Goal: Task Accomplishment & Management: Complete application form

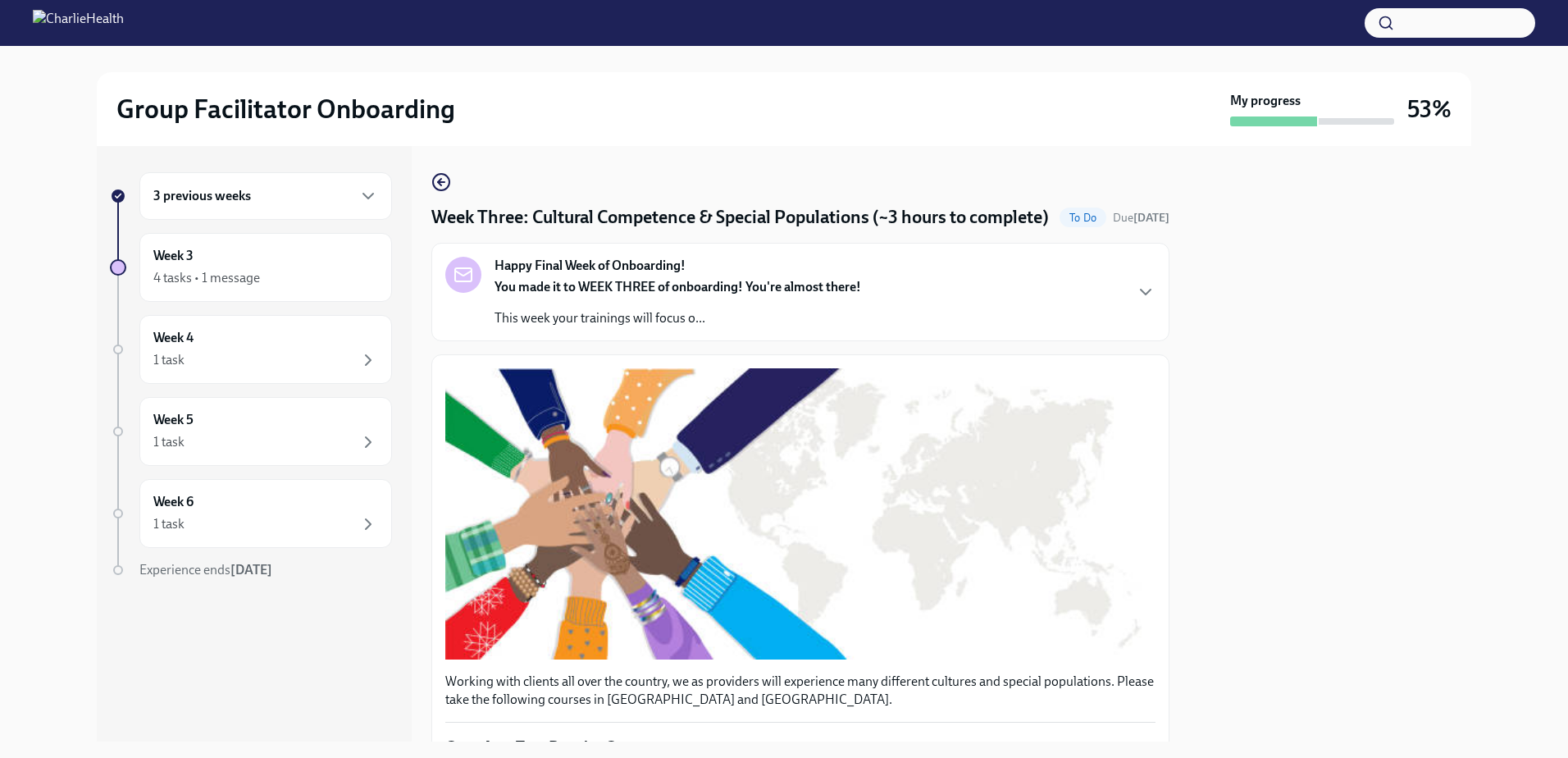
scroll to position [816, 0]
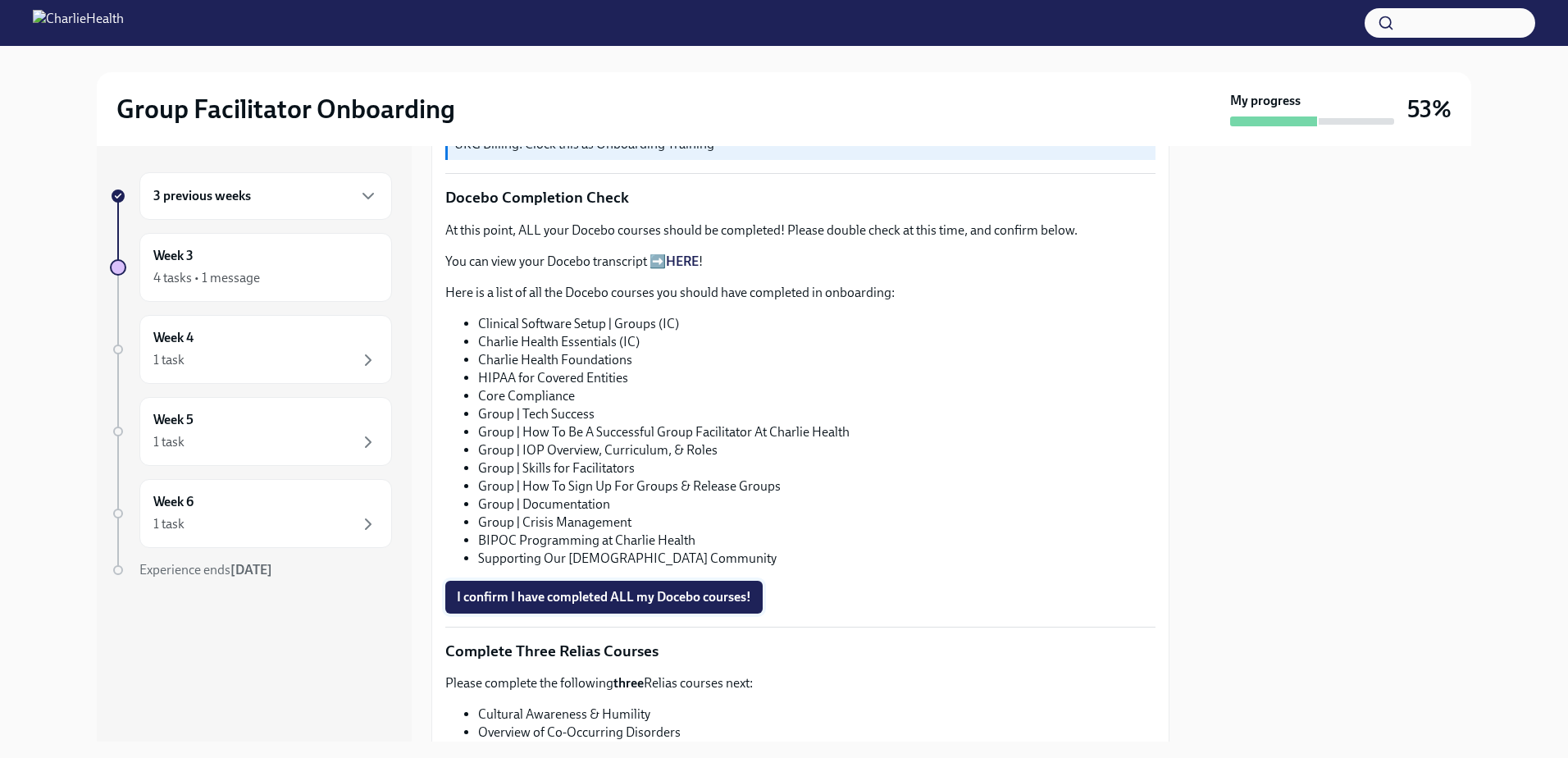
click at [616, 605] on span "I confirm I have completed ALL my Docebo courses!" at bounding box center [604, 596] width 294 height 16
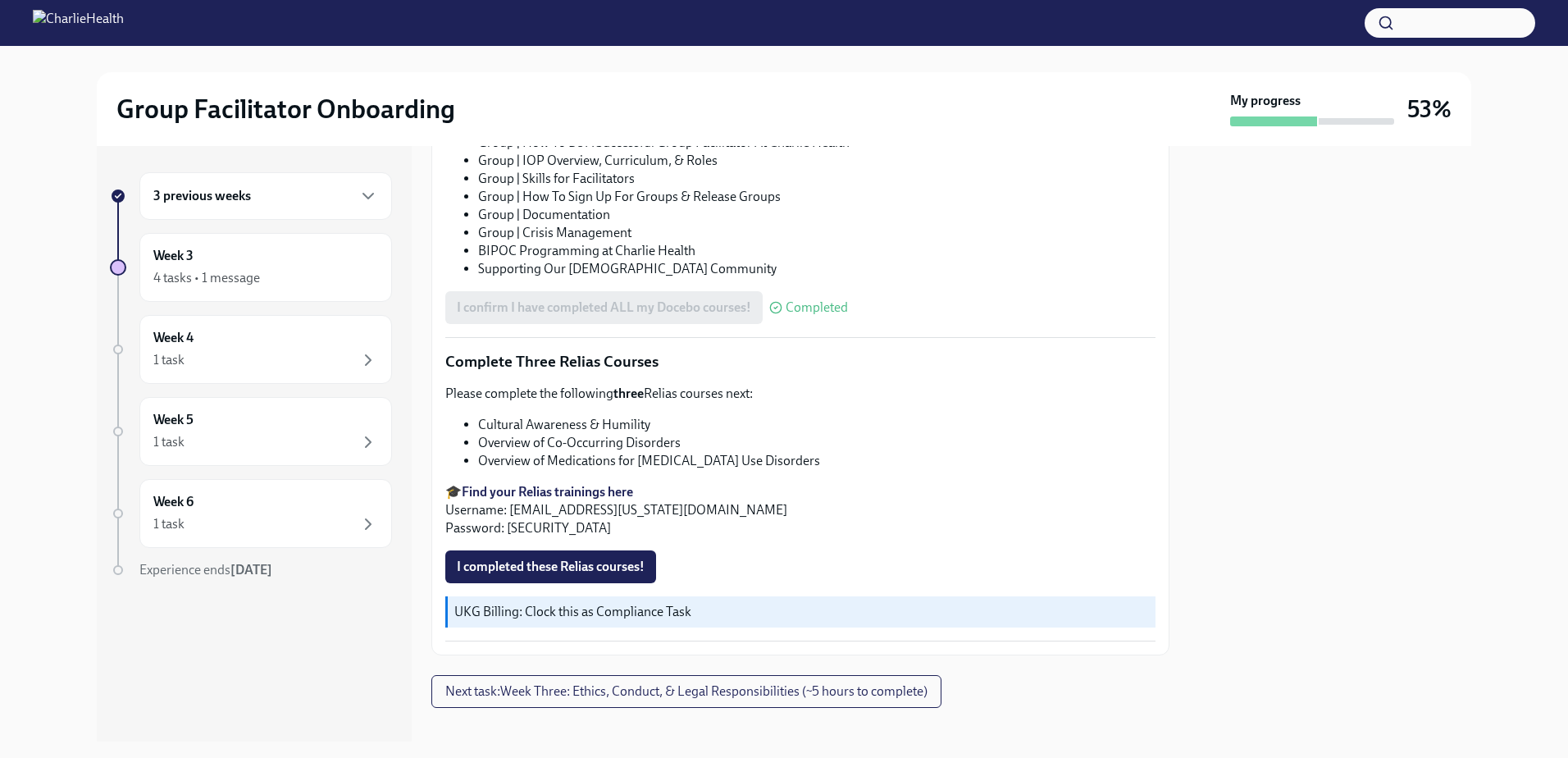
scroll to position [1144, 0]
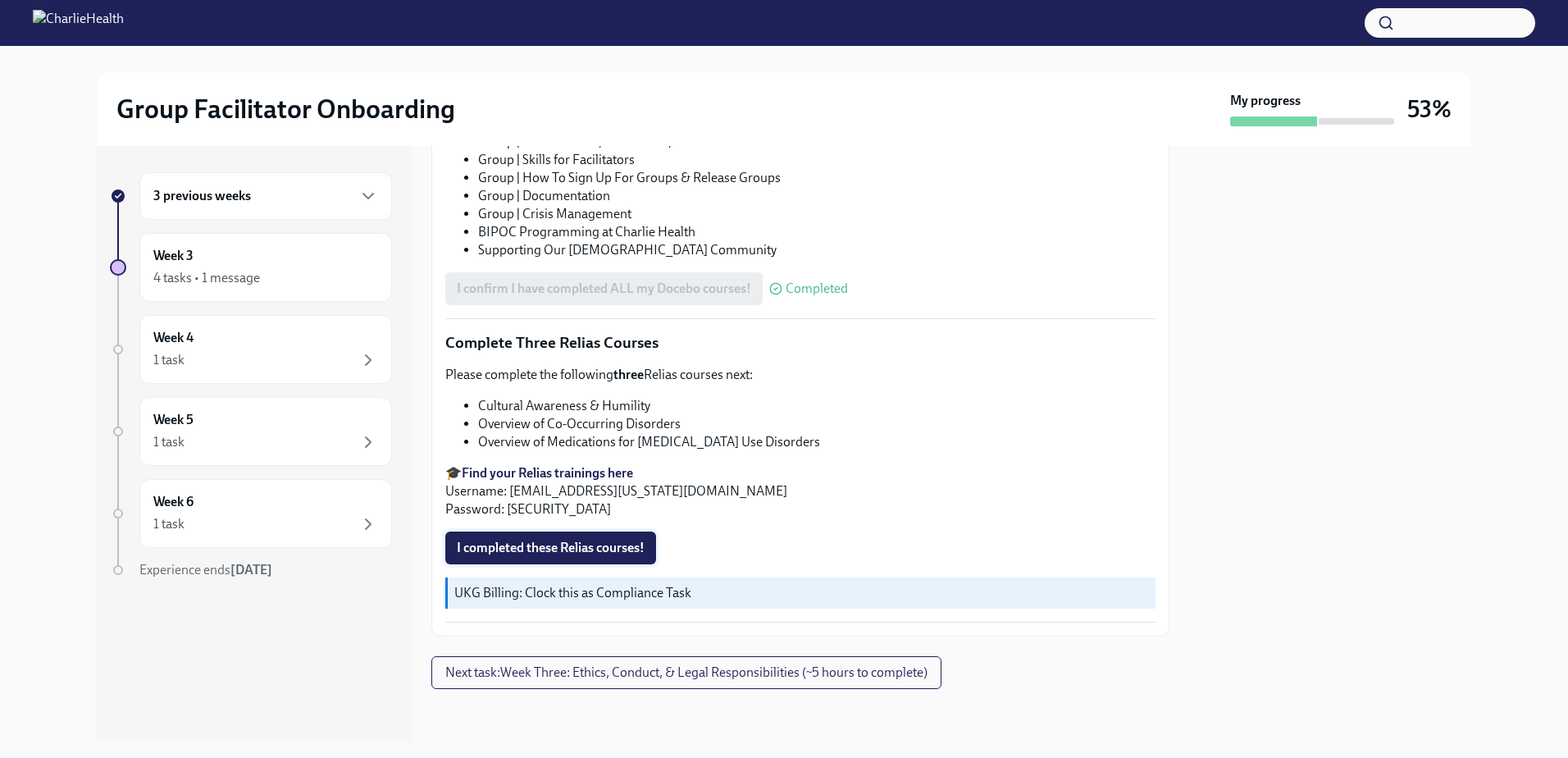
click at [588, 534] on button "I completed these Relias courses!" at bounding box center [551, 548] width 210 height 32
click at [580, 468] on strong "Find your Relias trainings here" at bounding box center [547, 472] width 171 height 15
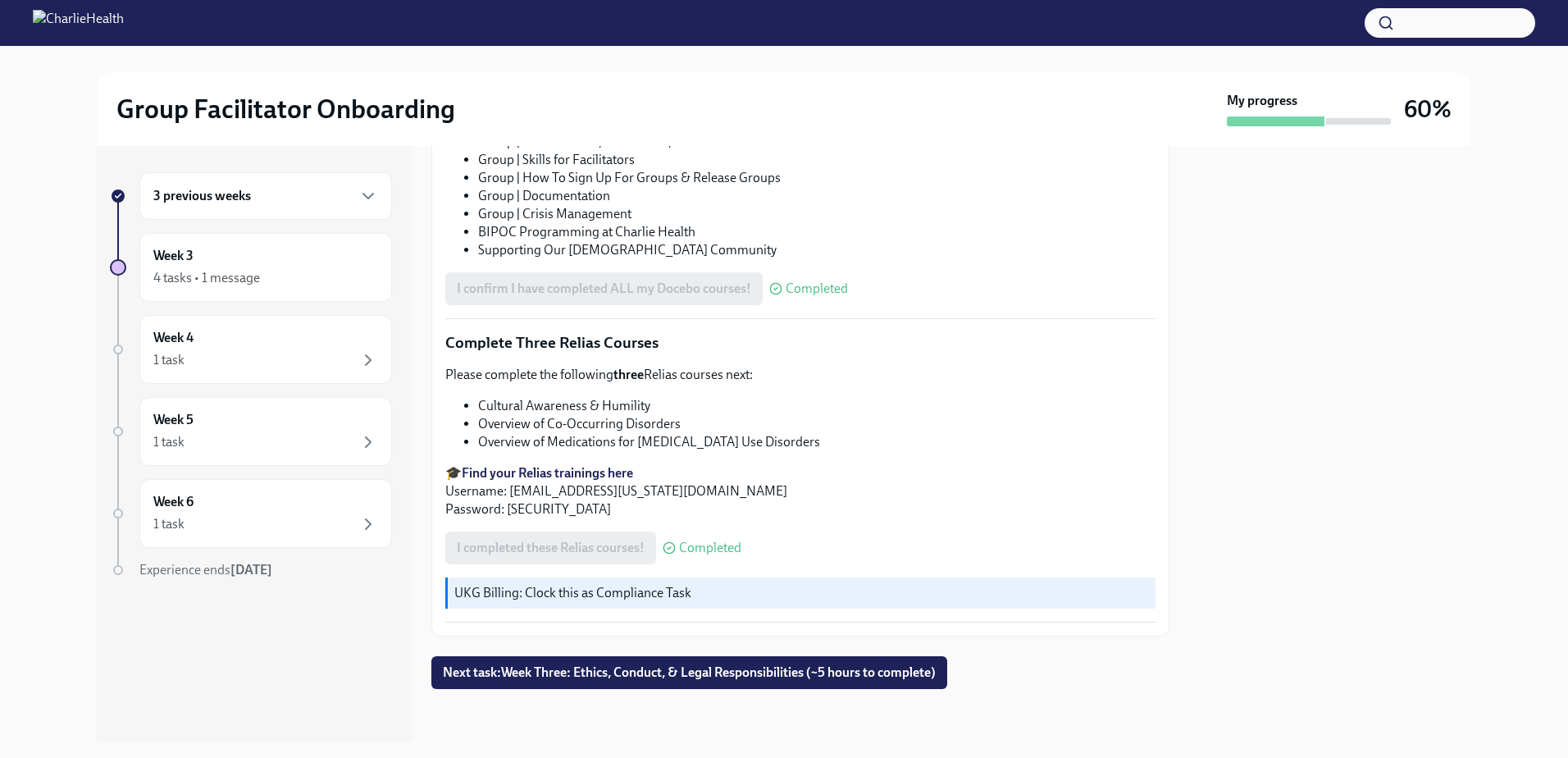
click at [574, 556] on div "I completed these Relias courses! Completed" at bounding box center [594, 548] width 296 height 32
click at [590, 544] on div "I completed these Relias courses! Completed" at bounding box center [594, 548] width 296 height 32
click at [657, 547] on div "I completed these Relias courses! Completed" at bounding box center [594, 548] width 296 height 32
click at [274, 252] on div "Week 3 4 tasks • 1 message" at bounding box center [265, 267] width 225 height 41
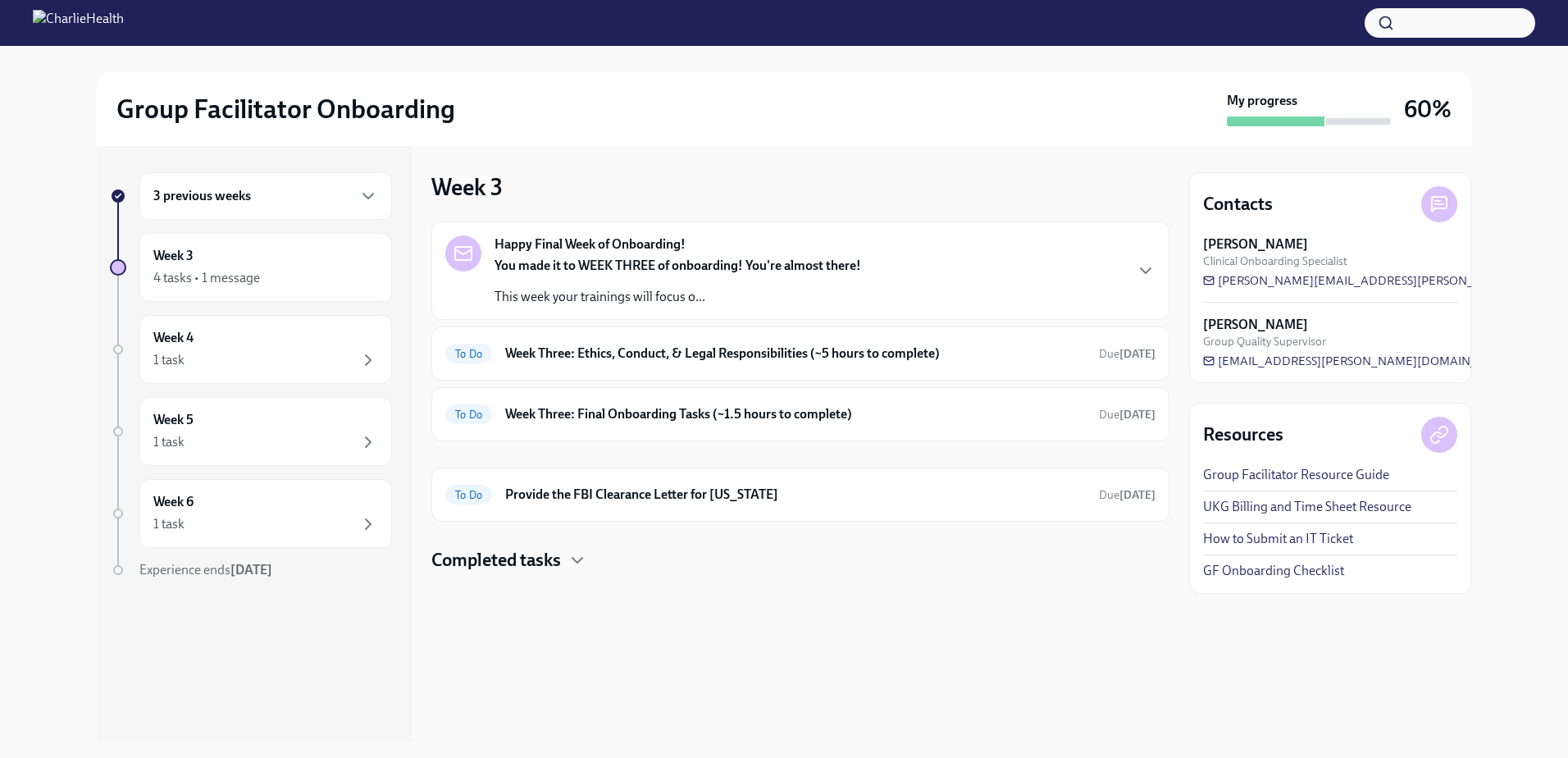
click at [708, 257] on strong "You made it to WEEK THREE of onboarding! You're almost there!" at bounding box center [677, 265] width 366 height 15
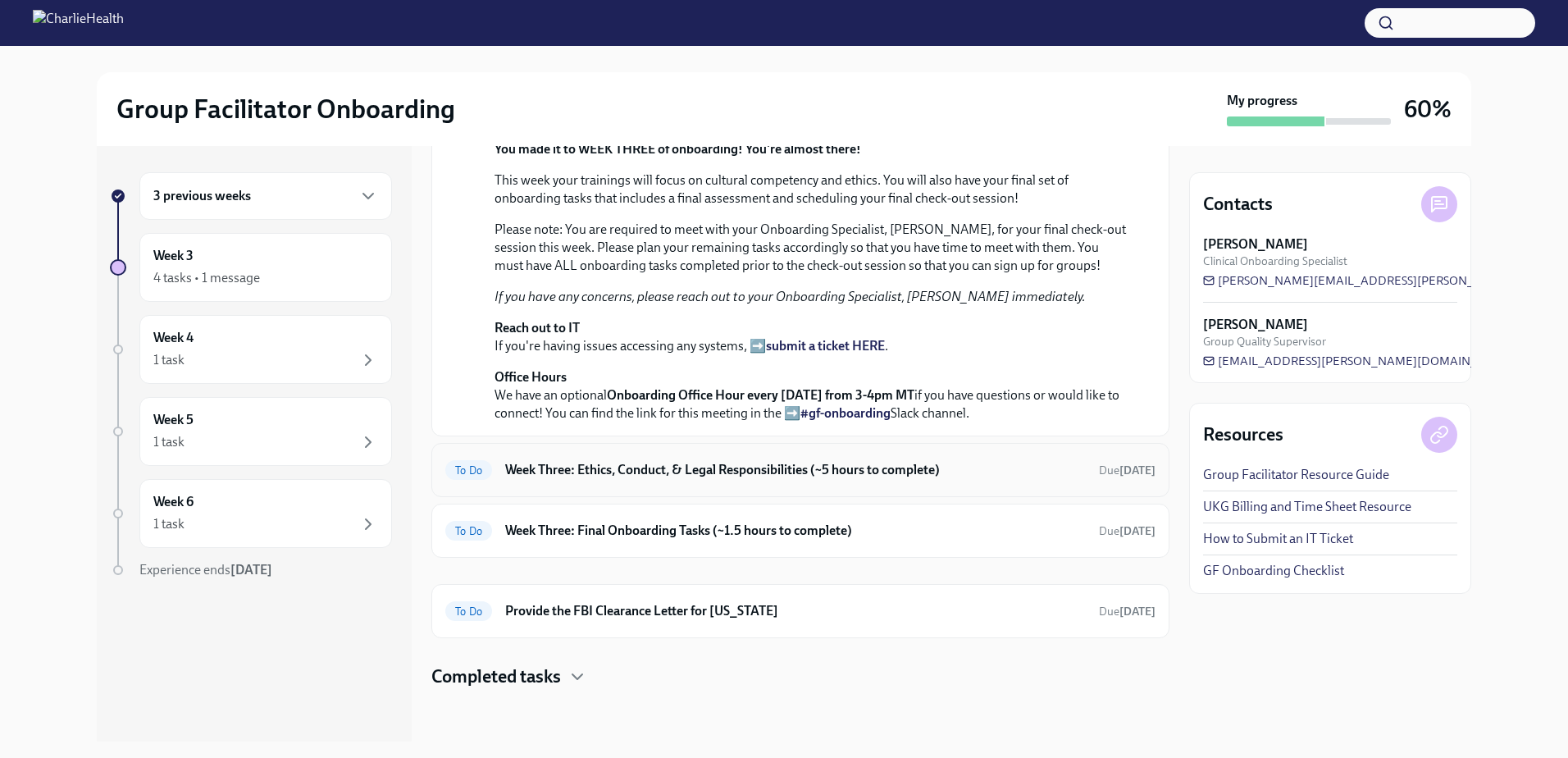
scroll to position [548, 0]
click at [752, 463] on h6 "Week Three: Ethics, Conduct, & Legal Responsibilities (~5 hours to complete)" at bounding box center [795, 469] width 580 height 18
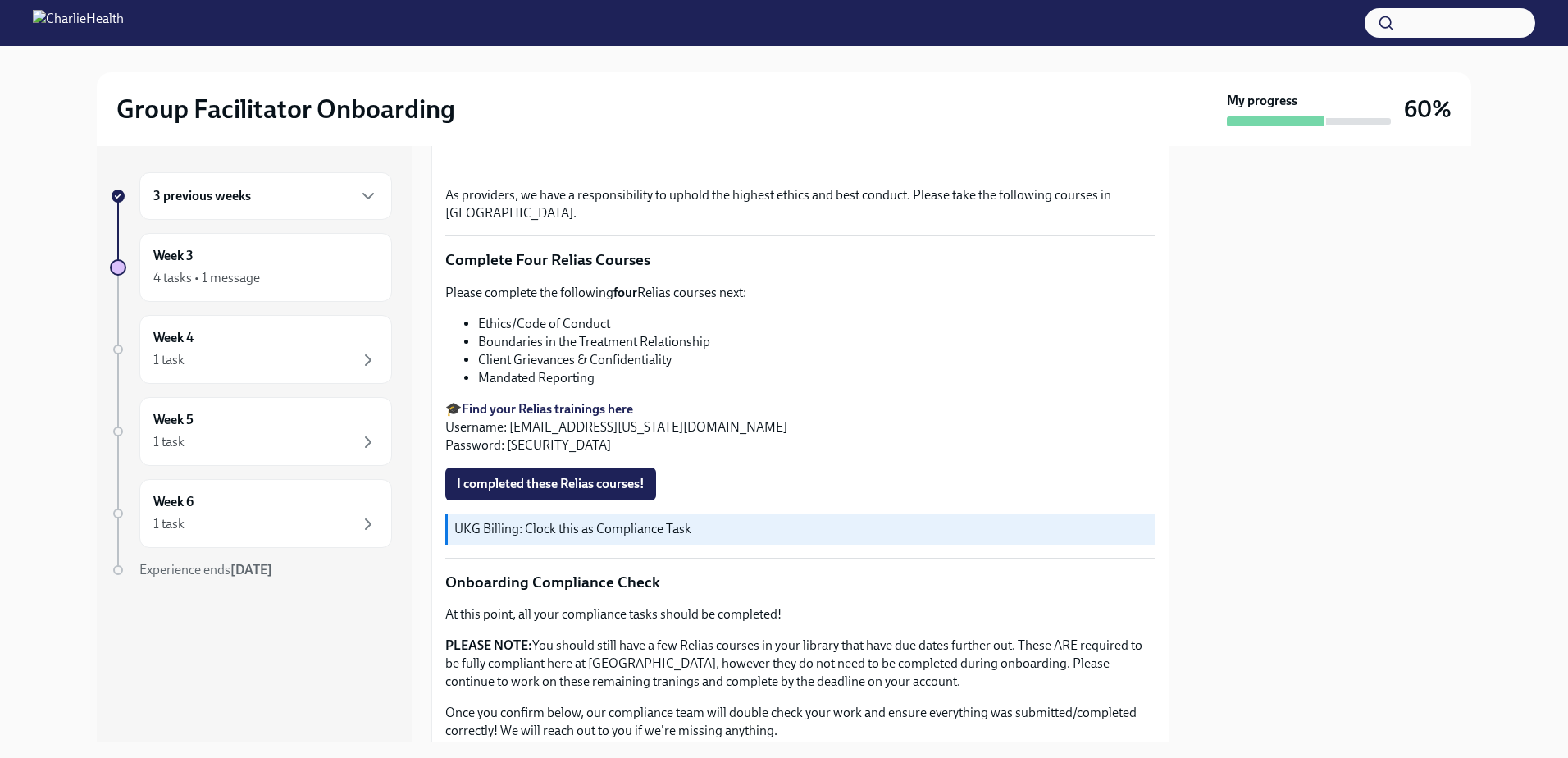
scroll to position [726, 0]
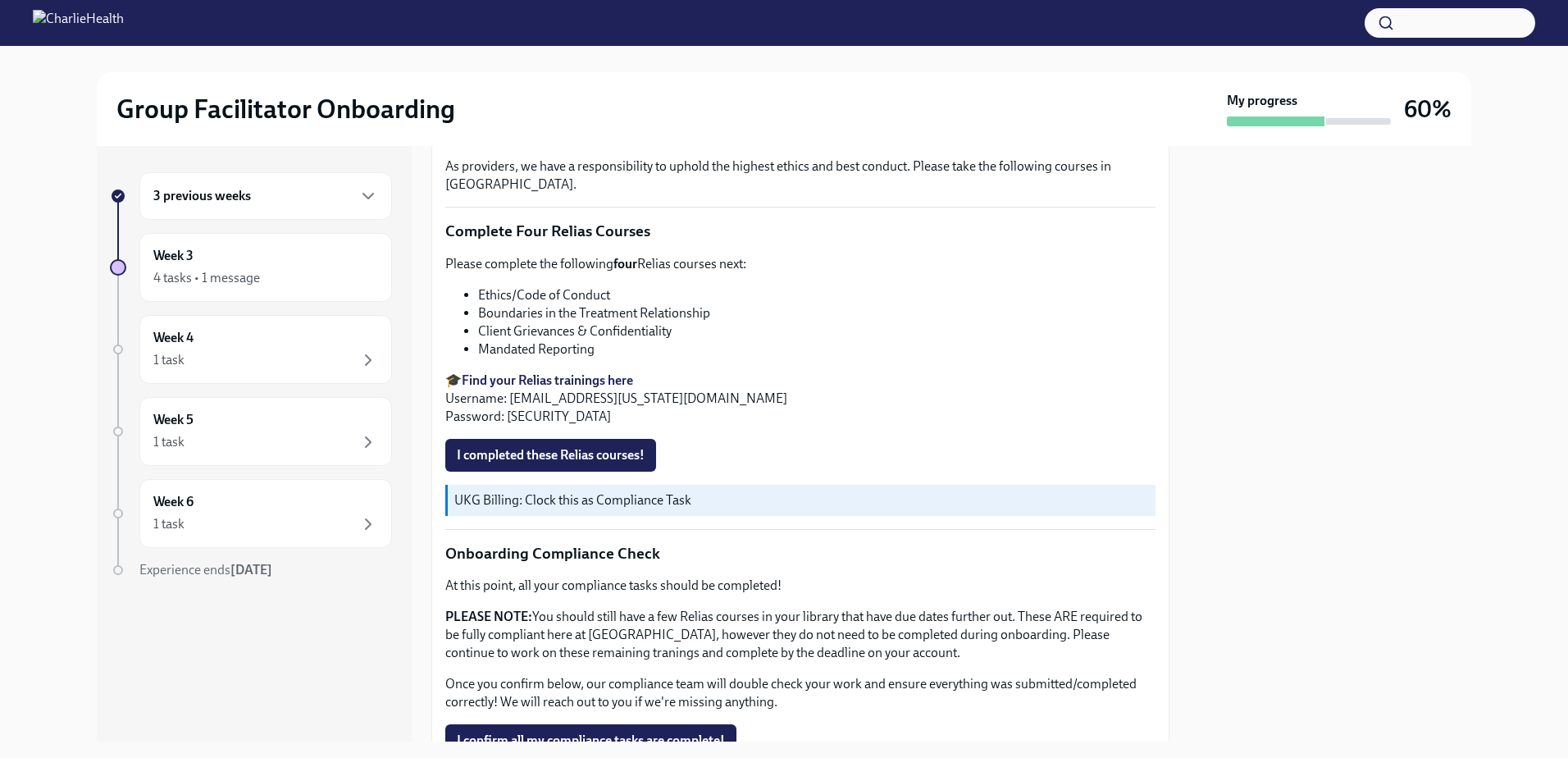
click at [320, 201] on div "3 previous weeks" at bounding box center [265, 196] width 225 height 20
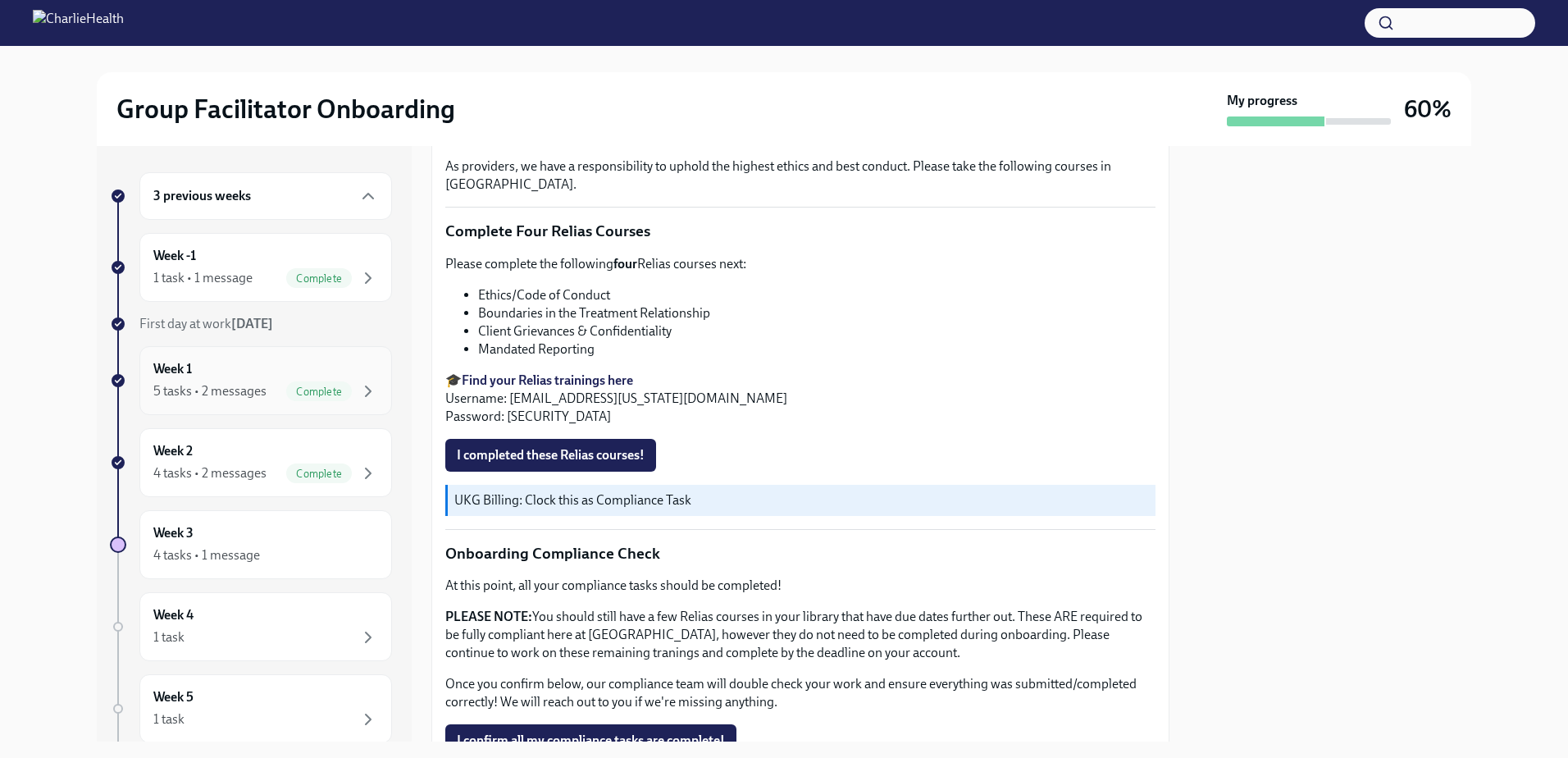
click at [229, 368] on div "Week 1 5 tasks • 2 messages Complete" at bounding box center [265, 380] width 225 height 41
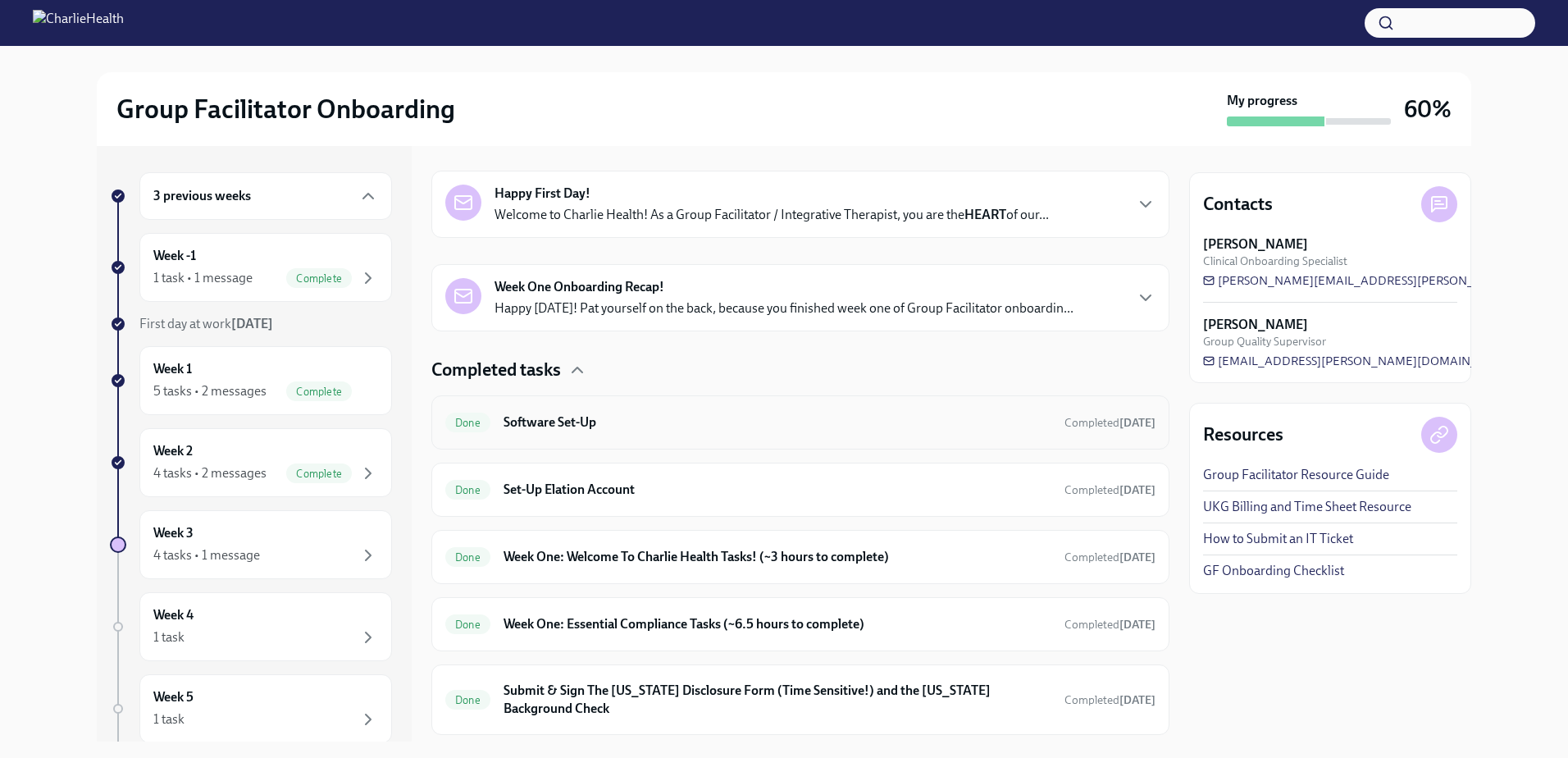
scroll to position [292, 0]
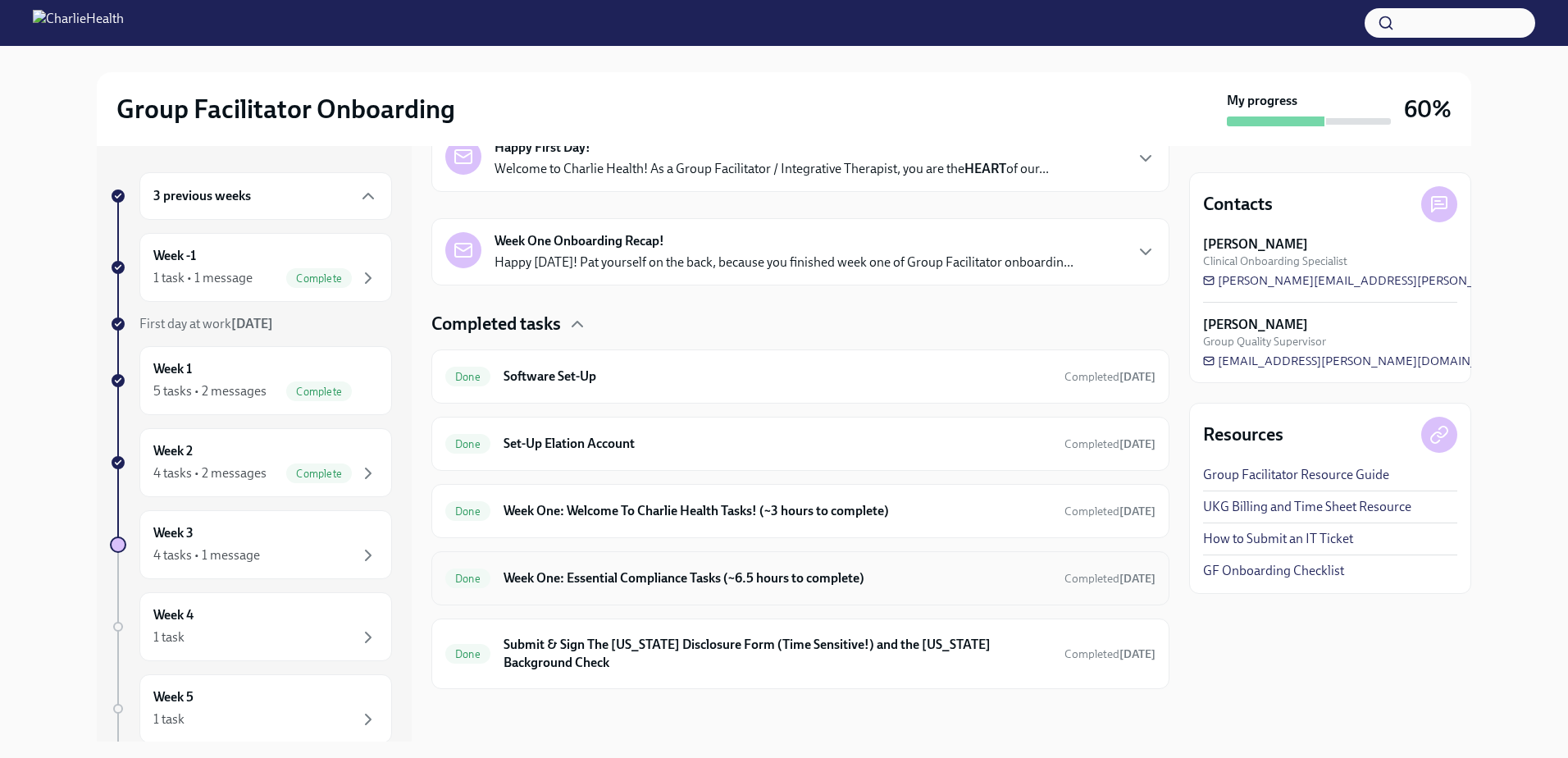
click at [655, 584] on h6 "Week One: Essential Compliance Tasks (~6.5 hours to complete)" at bounding box center [777, 577] width 548 height 18
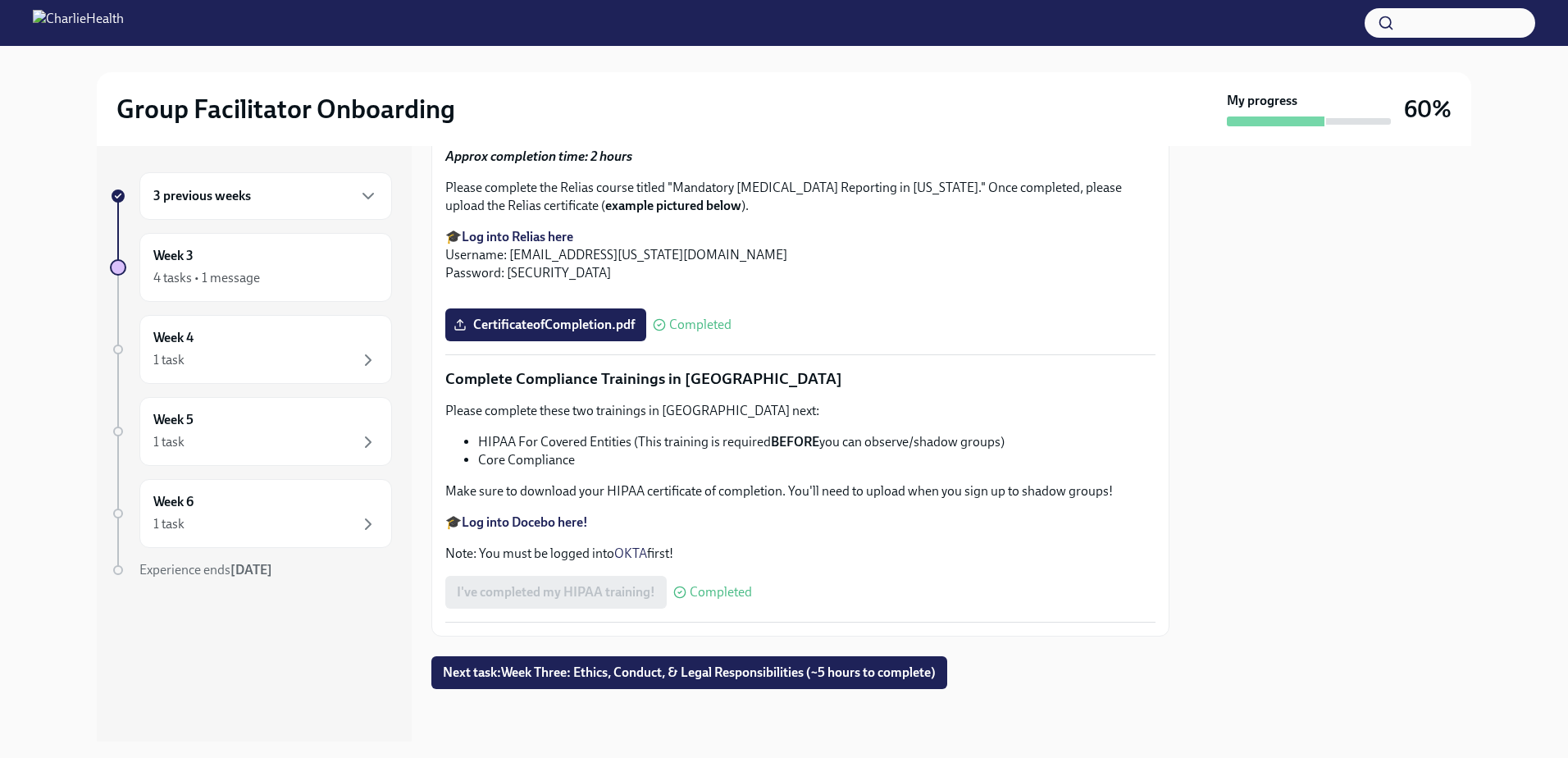
scroll to position [3197, 0]
click at [235, 326] on div "Week 4 1 task" at bounding box center [266, 349] width 252 height 69
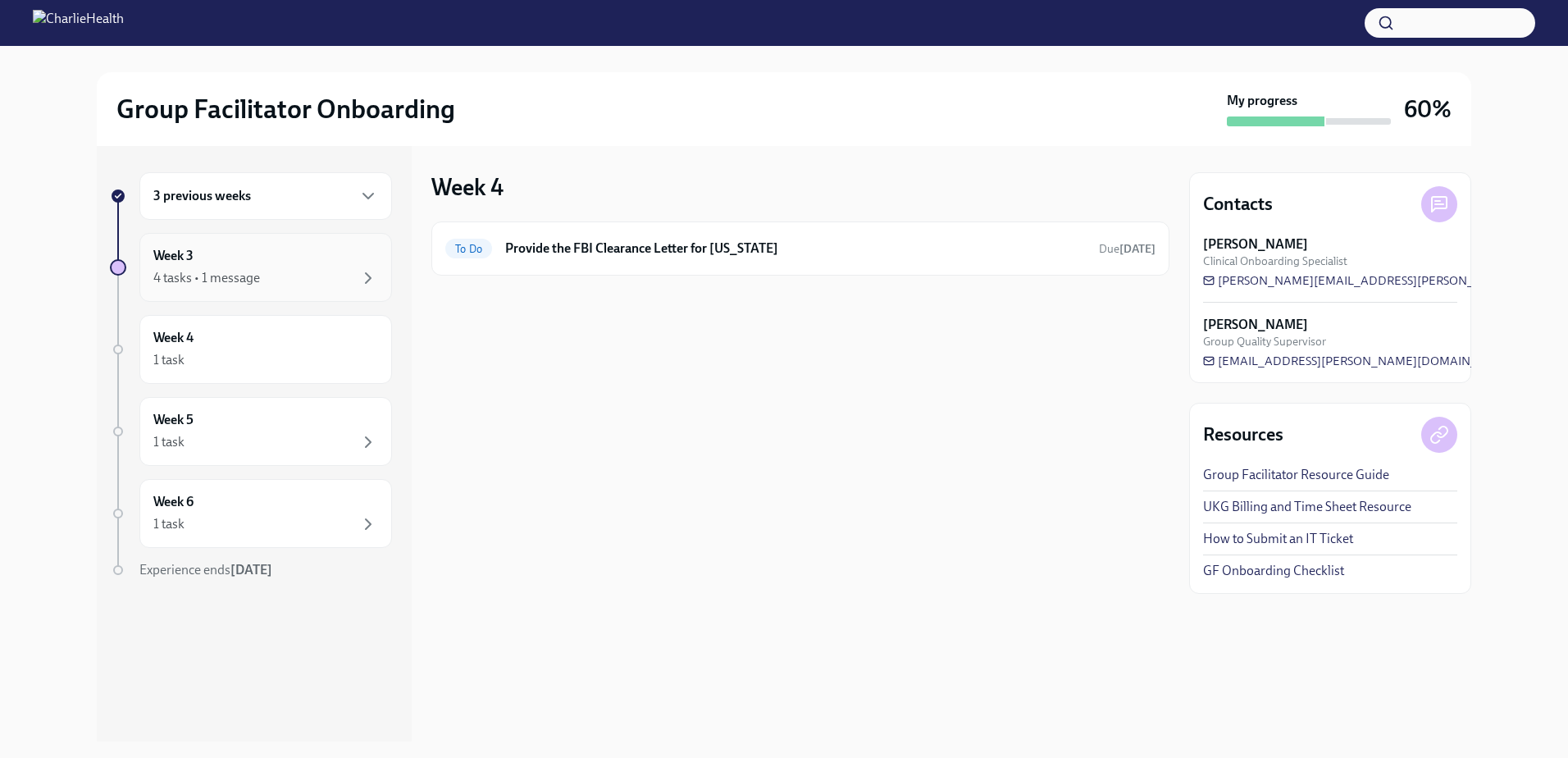
click at [205, 279] on div "4 tasks • 1 message" at bounding box center [207, 277] width 107 height 18
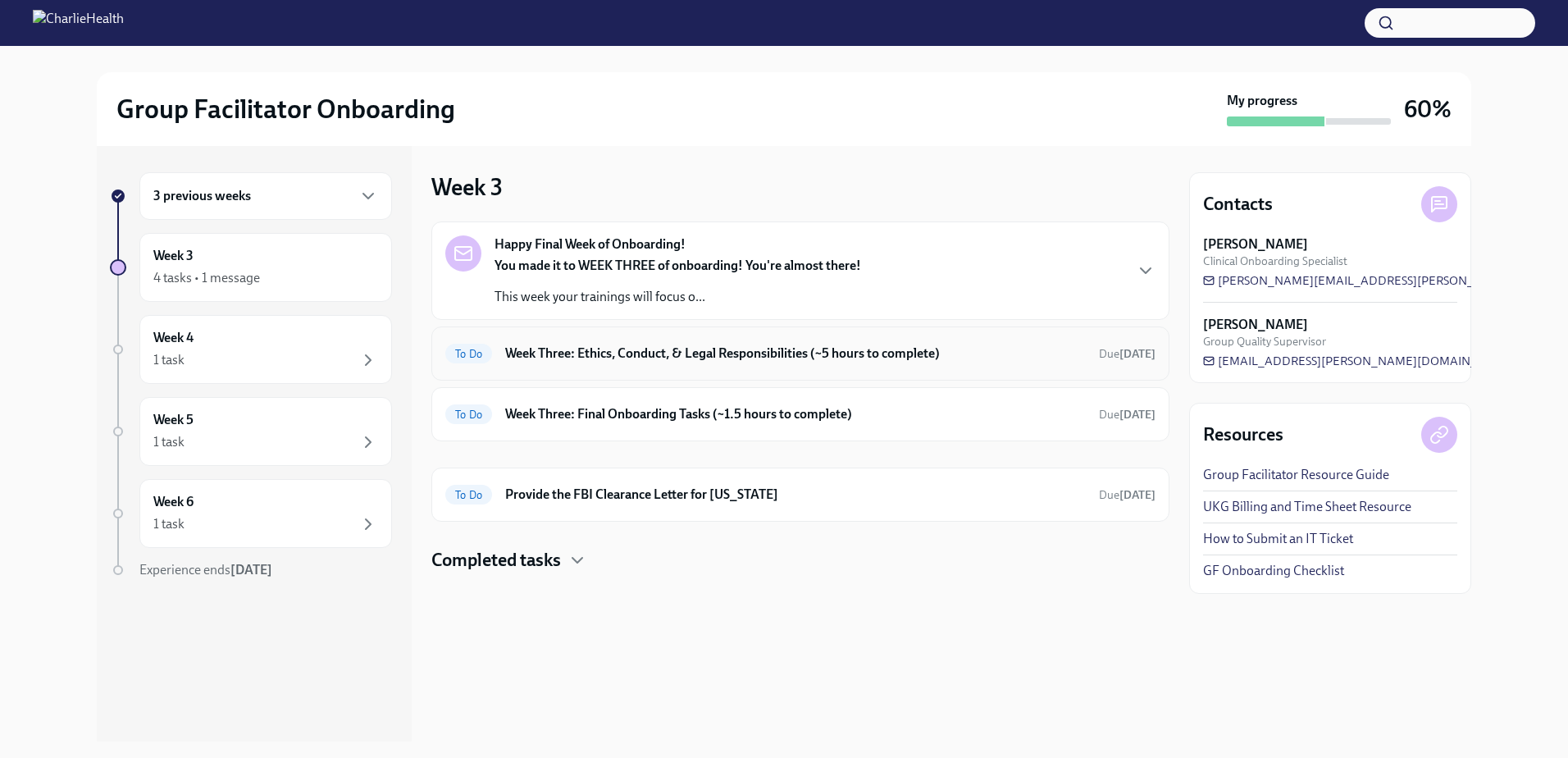
click at [622, 357] on h6 "Week Three: Ethics, Conduct, & Legal Responsibilities (~5 hours to complete)" at bounding box center [795, 353] width 580 height 18
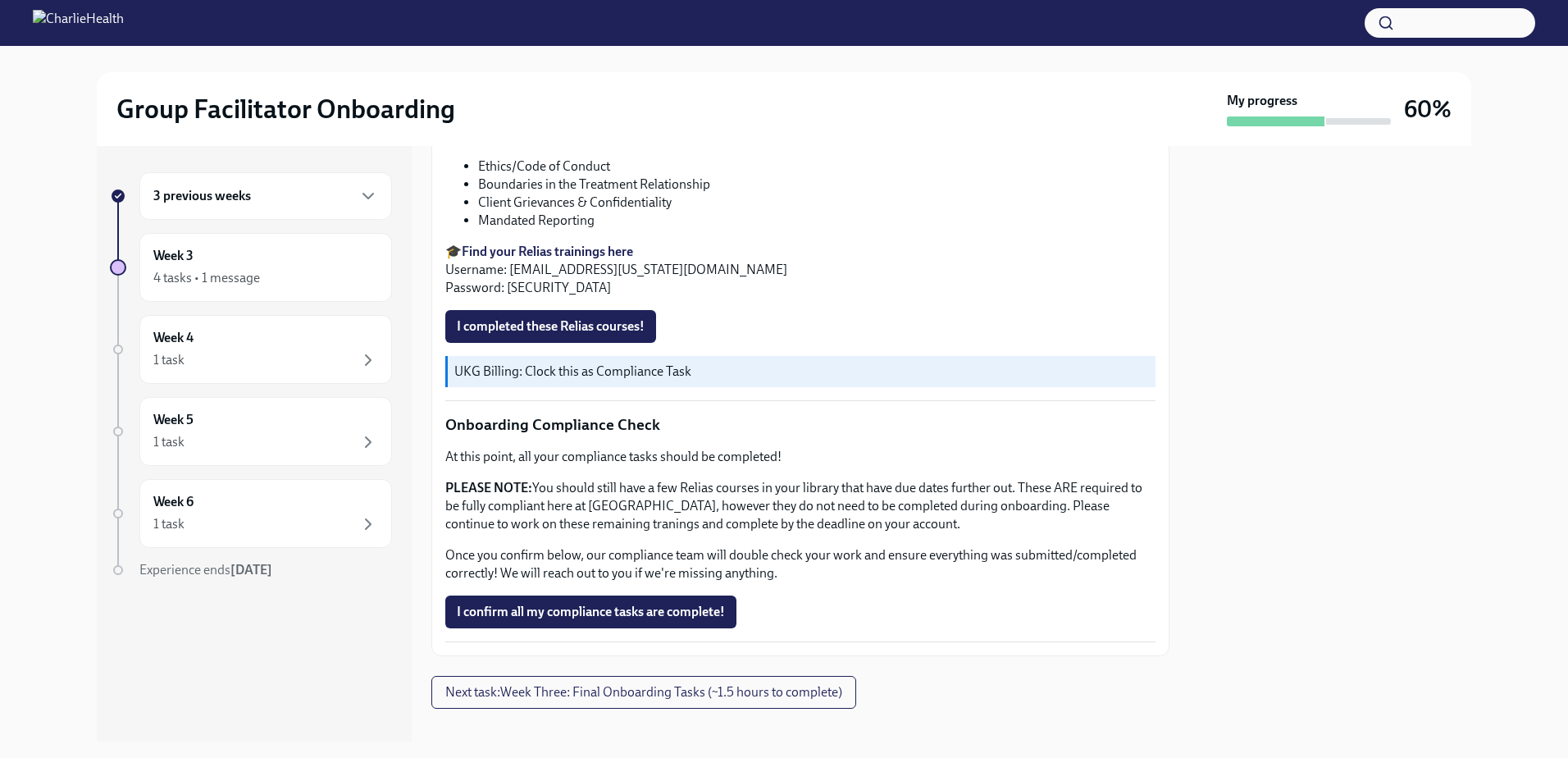
scroll to position [890, 0]
